Goal: Information Seeking & Learning: Learn about a topic

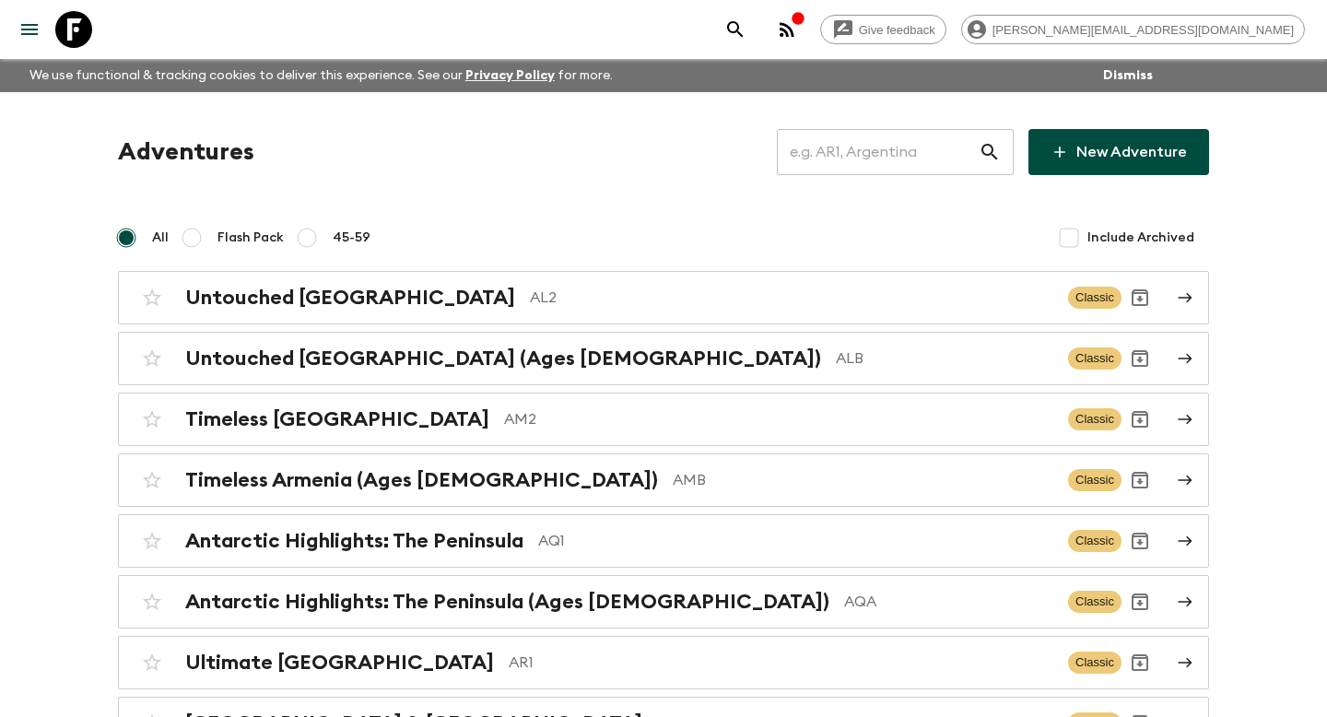
click at [845, 171] on input "text" at bounding box center [878, 152] width 202 height 52
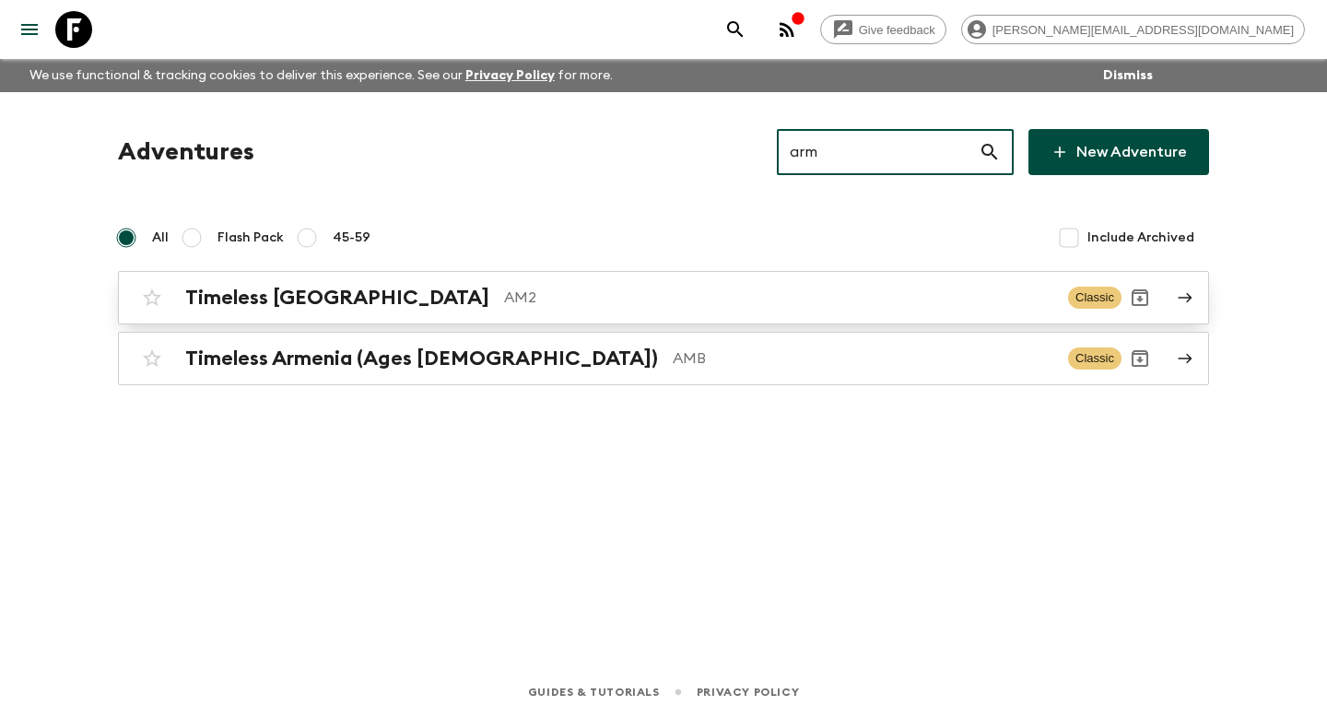
type input "arm"
click at [322, 286] on h2 "Timeless [GEOGRAPHIC_DATA]" at bounding box center [337, 298] width 304 height 24
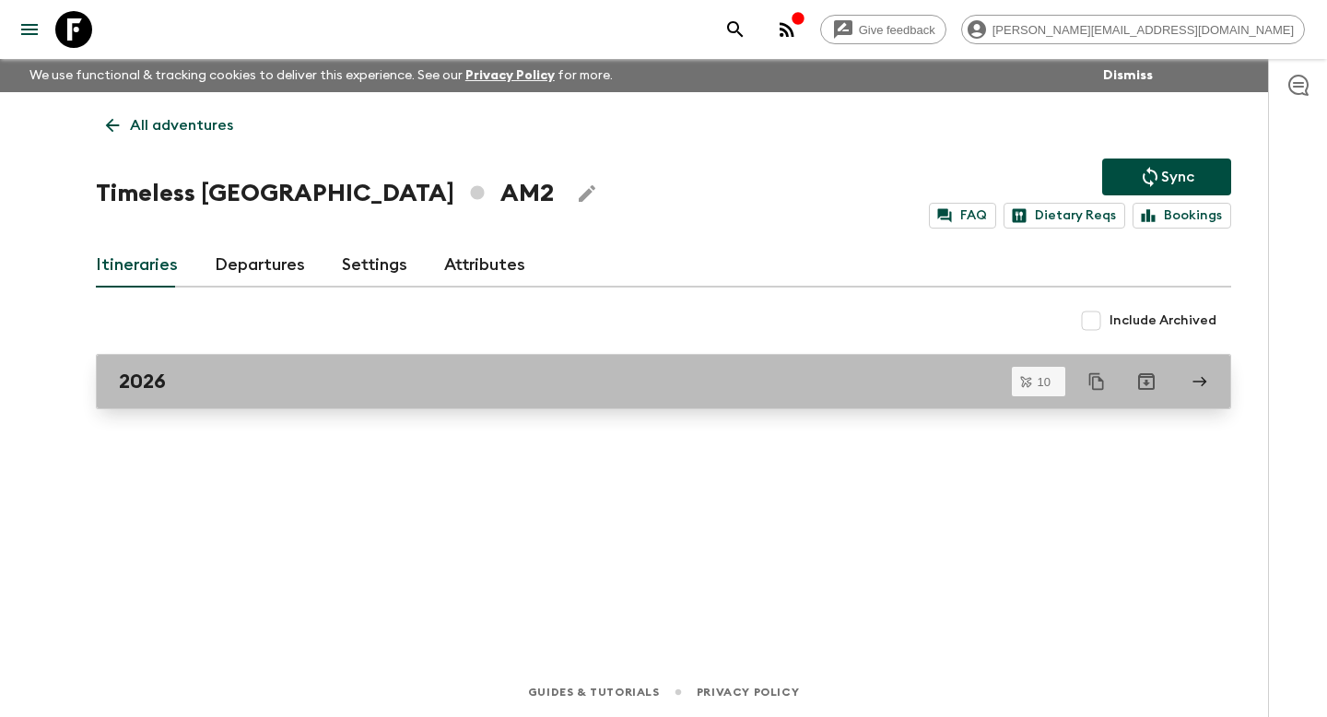
click at [182, 372] on div "2026" at bounding box center [646, 382] width 1054 height 24
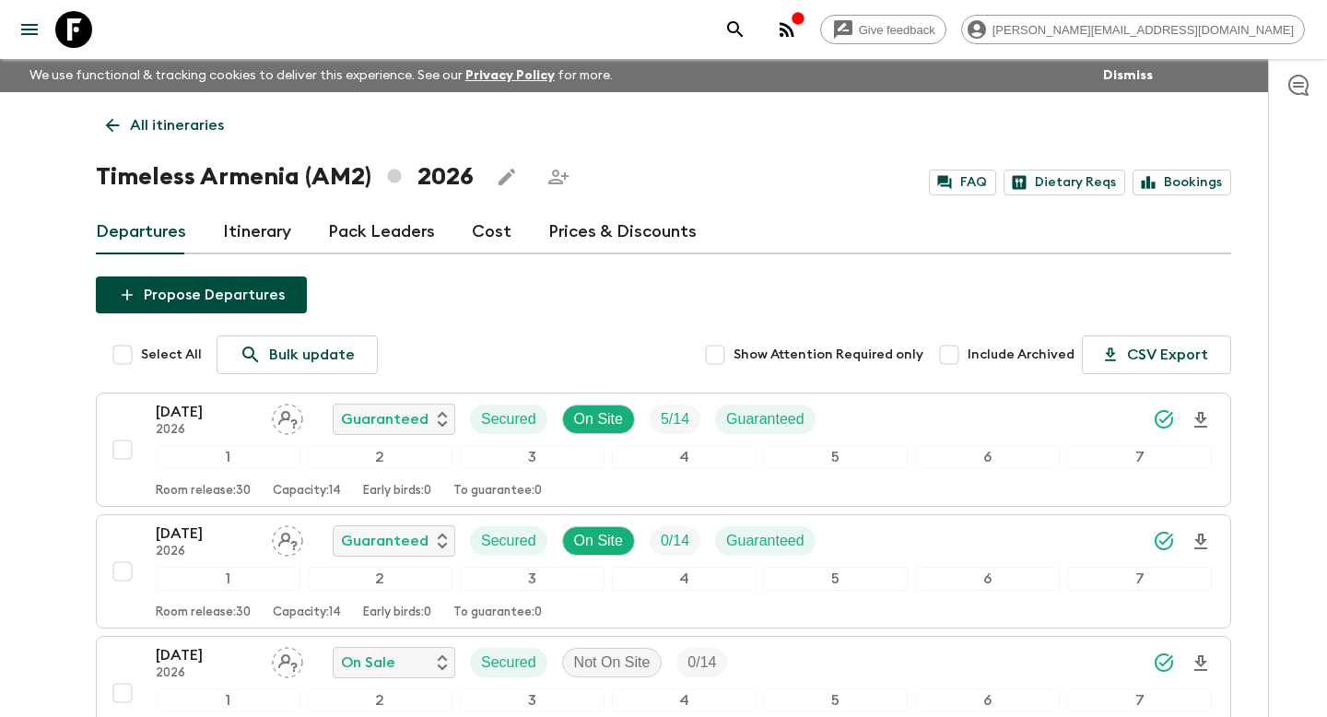
click at [264, 224] on link "Itinerary" at bounding box center [257, 232] width 68 height 44
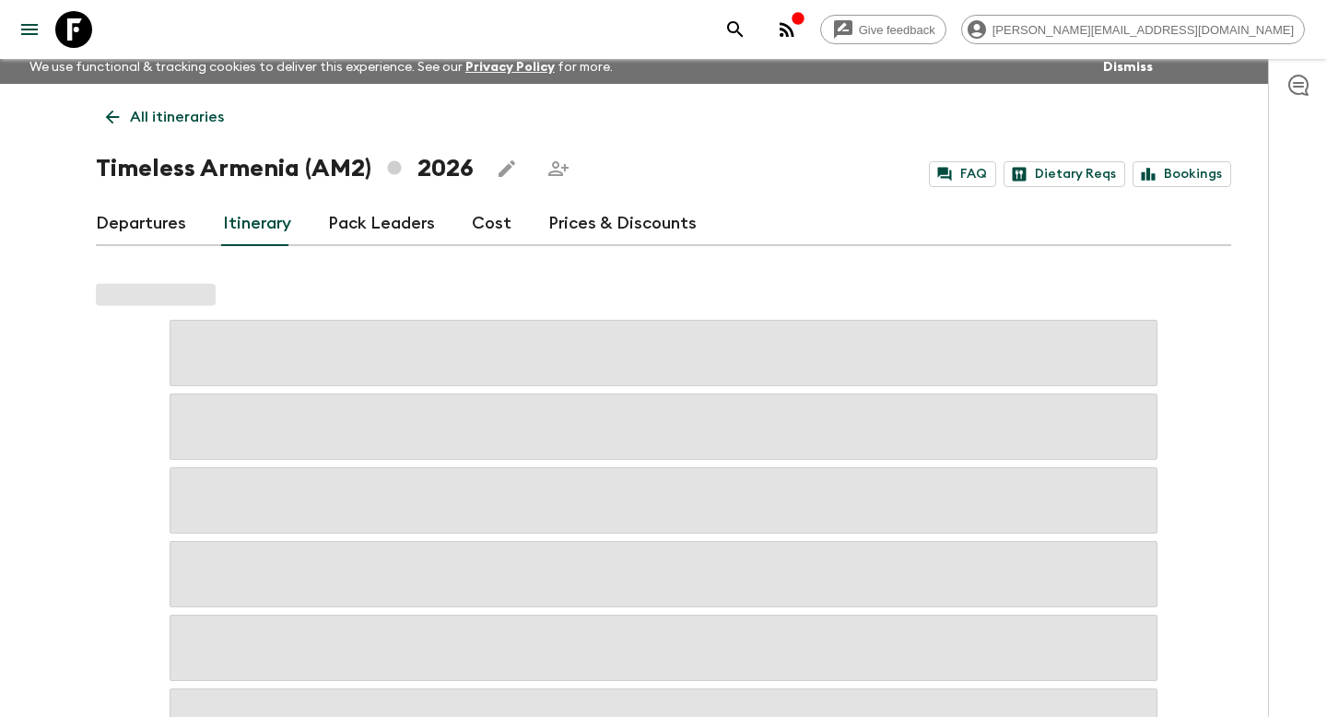
scroll to position [9, 0]
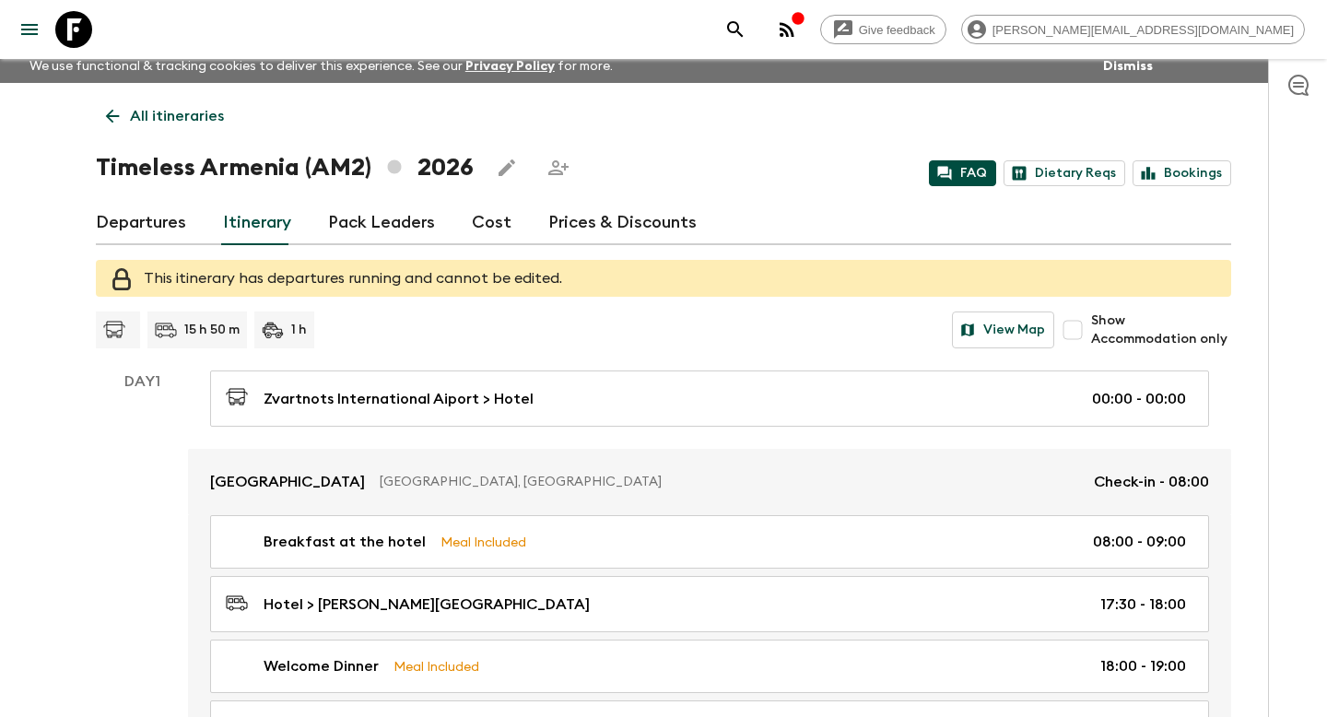
click at [983, 172] on link "FAQ" at bounding box center [962, 173] width 67 height 26
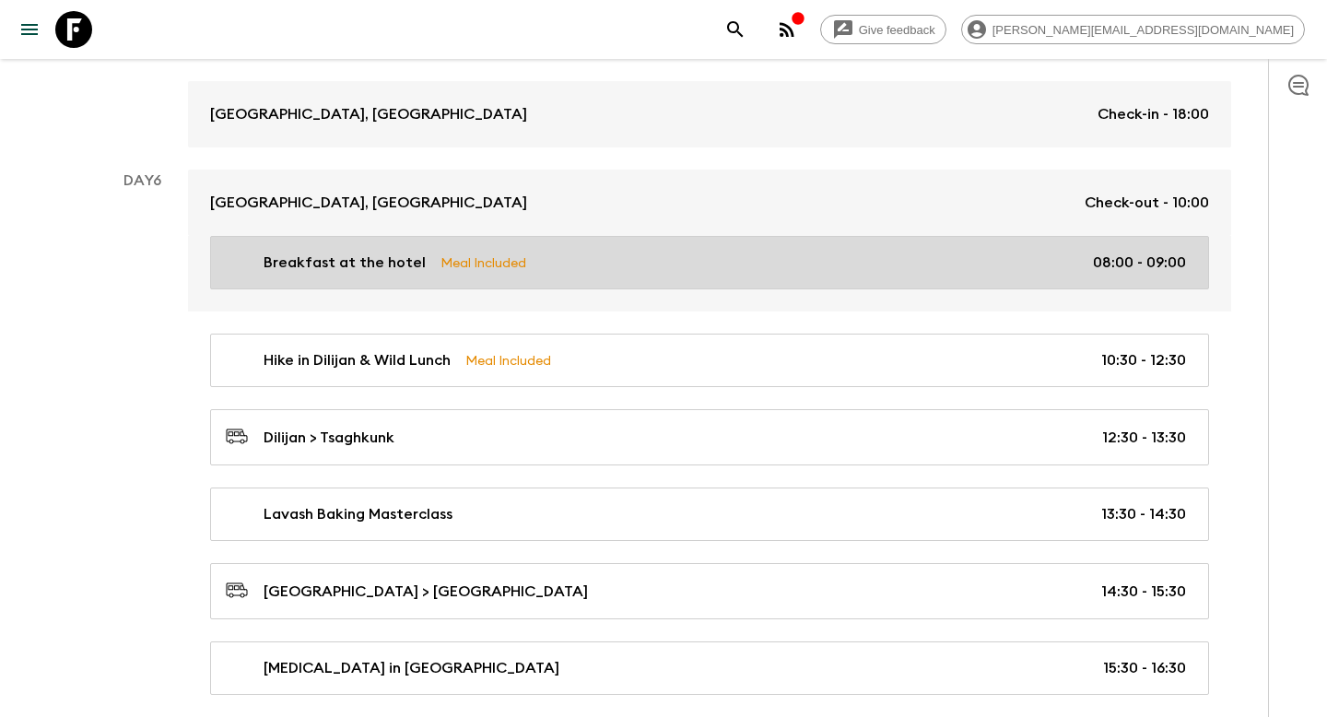
scroll to position [3766, 0]
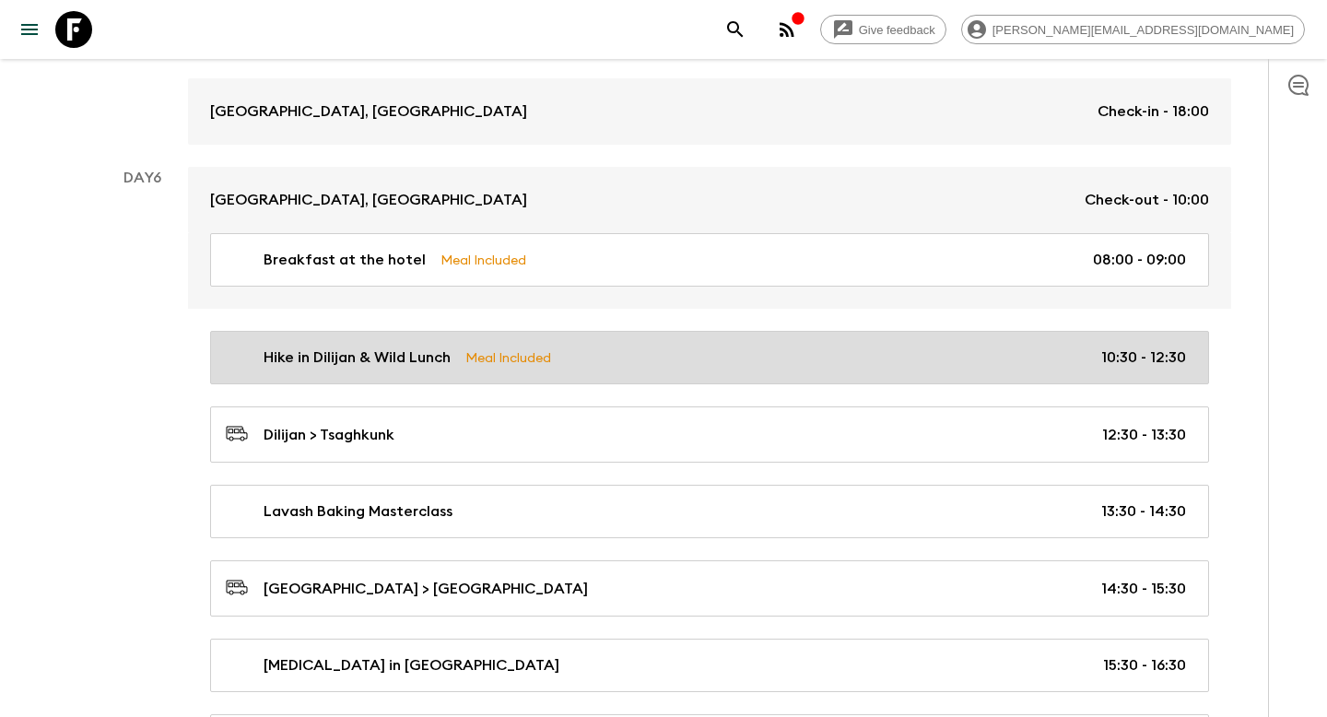
click at [618, 348] on div "Hike in Dilijan & Wild Lunch Meal Included 10:30 - 12:30" at bounding box center [706, 358] width 960 height 22
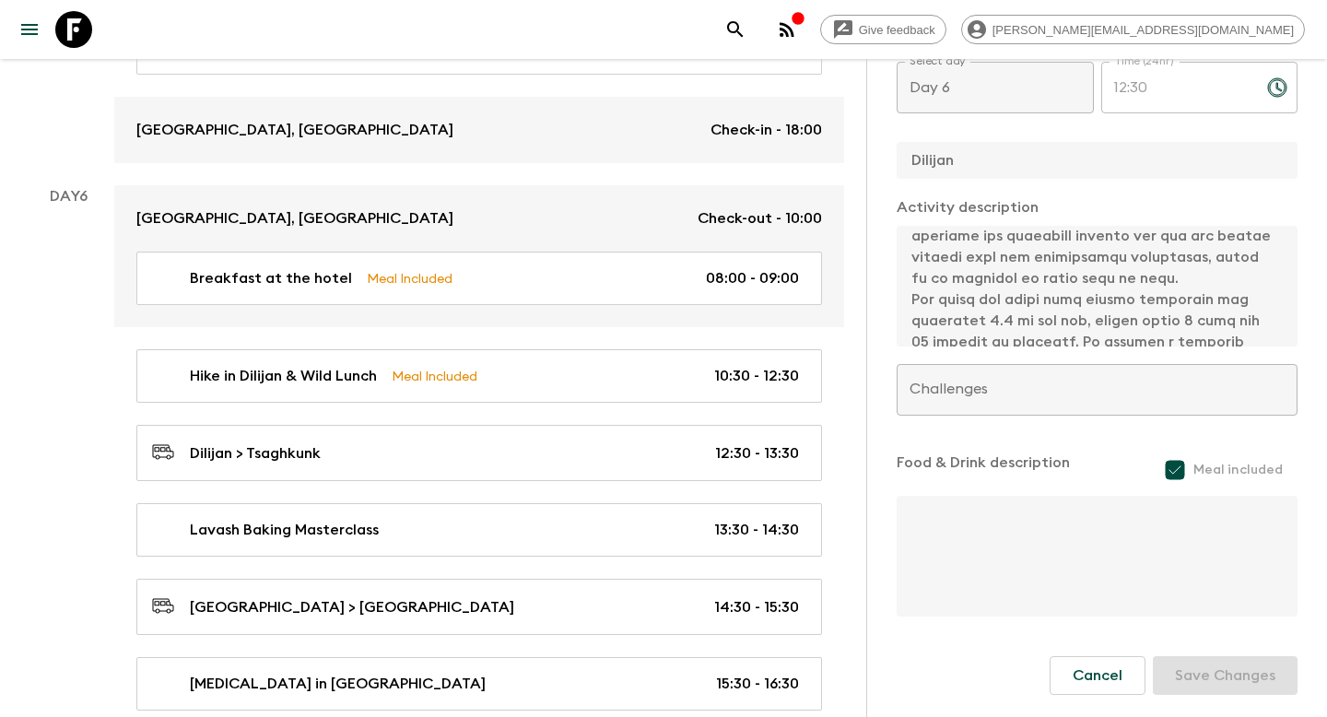
scroll to position [157, 0]
